Goal: Information Seeking & Learning: Understand process/instructions

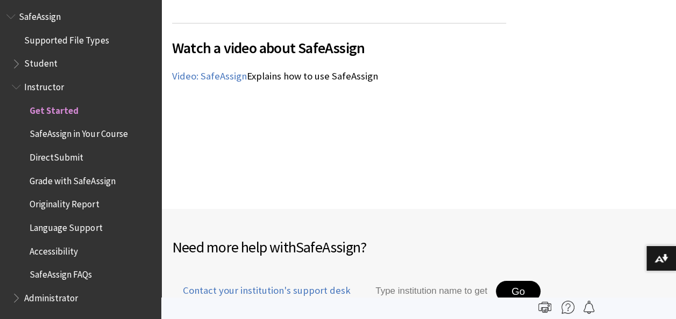
scroll to position [1583, 0]
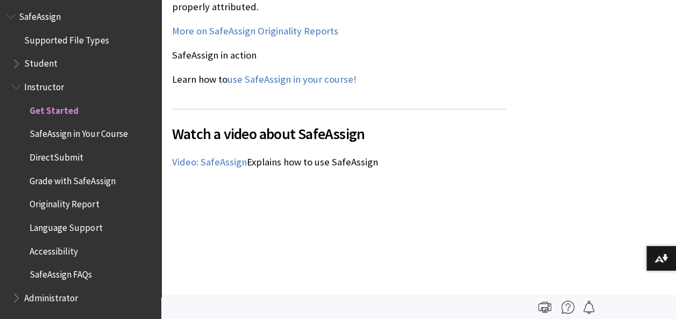
click at [61, 172] on span "Grade with SafeAssign" at bounding box center [72, 179] width 85 height 15
click at [69, 180] on span "Grade with SafeAssign" at bounding box center [76, 179] width 93 height 15
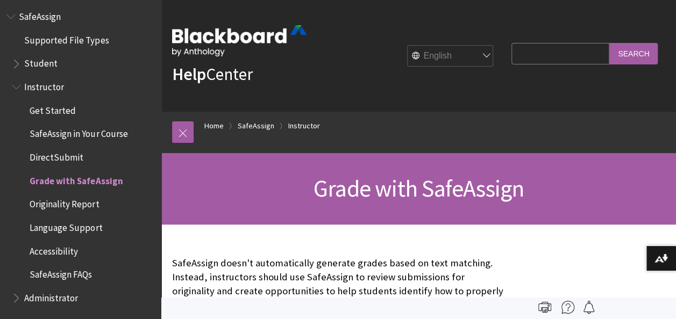
click at [61, 159] on span "DirectSubmit" at bounding box center [57, 155] width 54 height 15
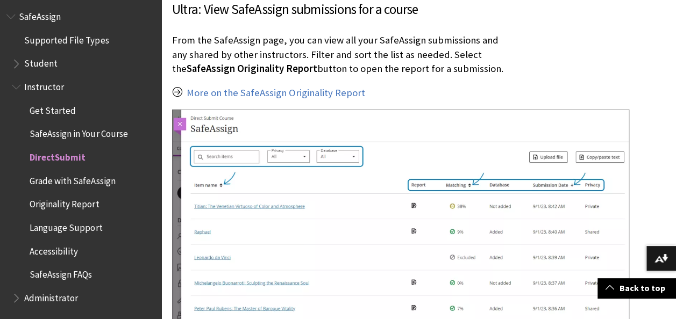
scroll to position [1721, 0]
